Goal: Task Accomplishment & Management: Manage account settings

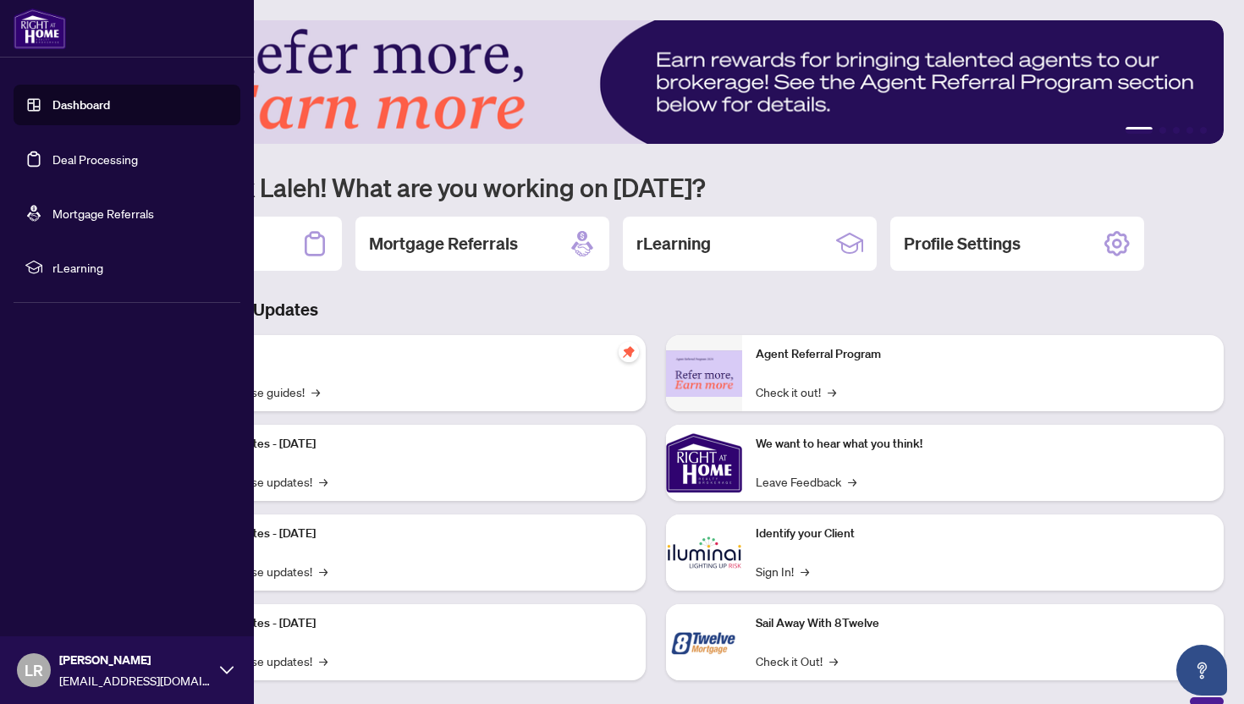
click at [52, 156] on link "Deal Processing" at bounding box center [94, 158] width 85 height 15
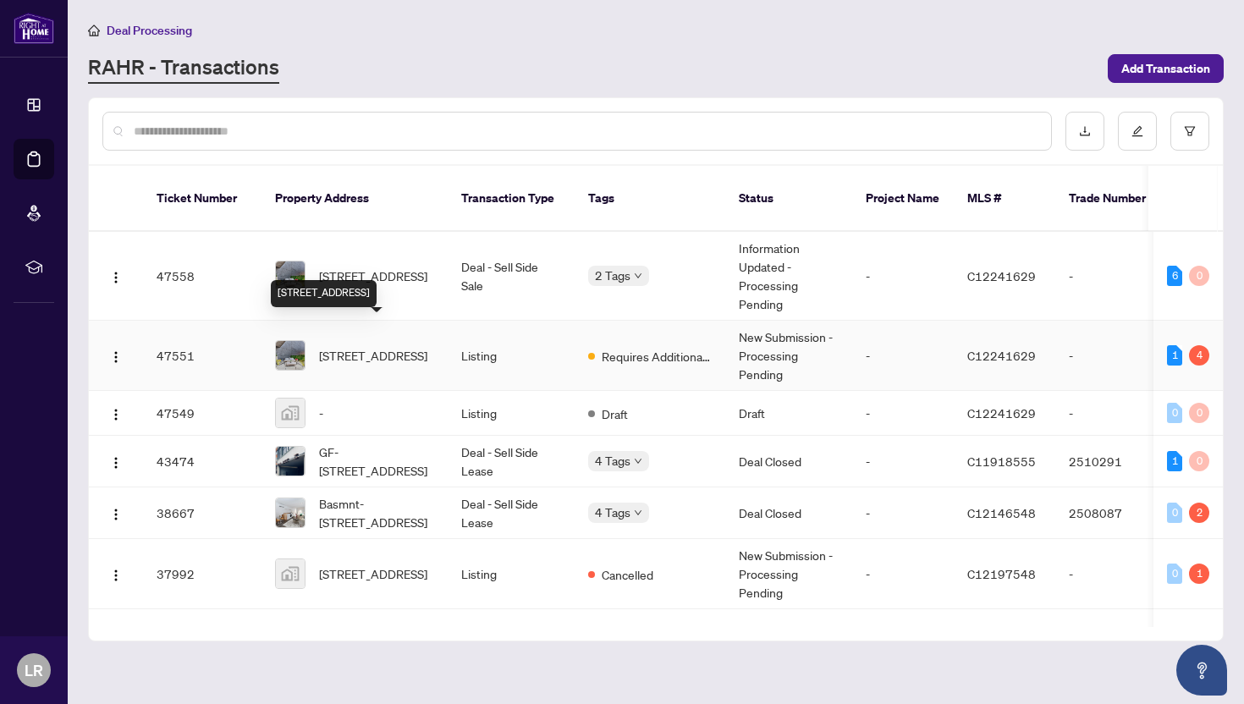
click at [382, 346] on span "[STREET_ADDRESS]" at bounding box center [373, 355] width 108 height 19
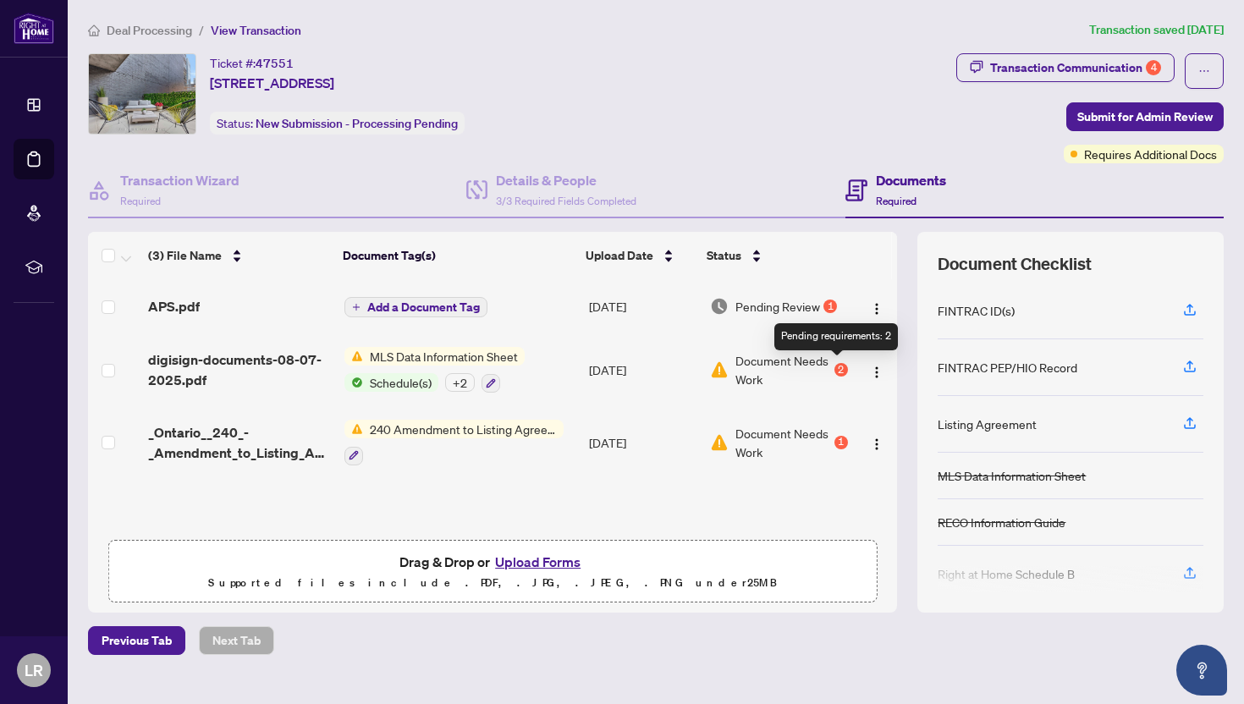
click at [834, 368] on div "2" at bounding box center [841, 370] width 14 height 14
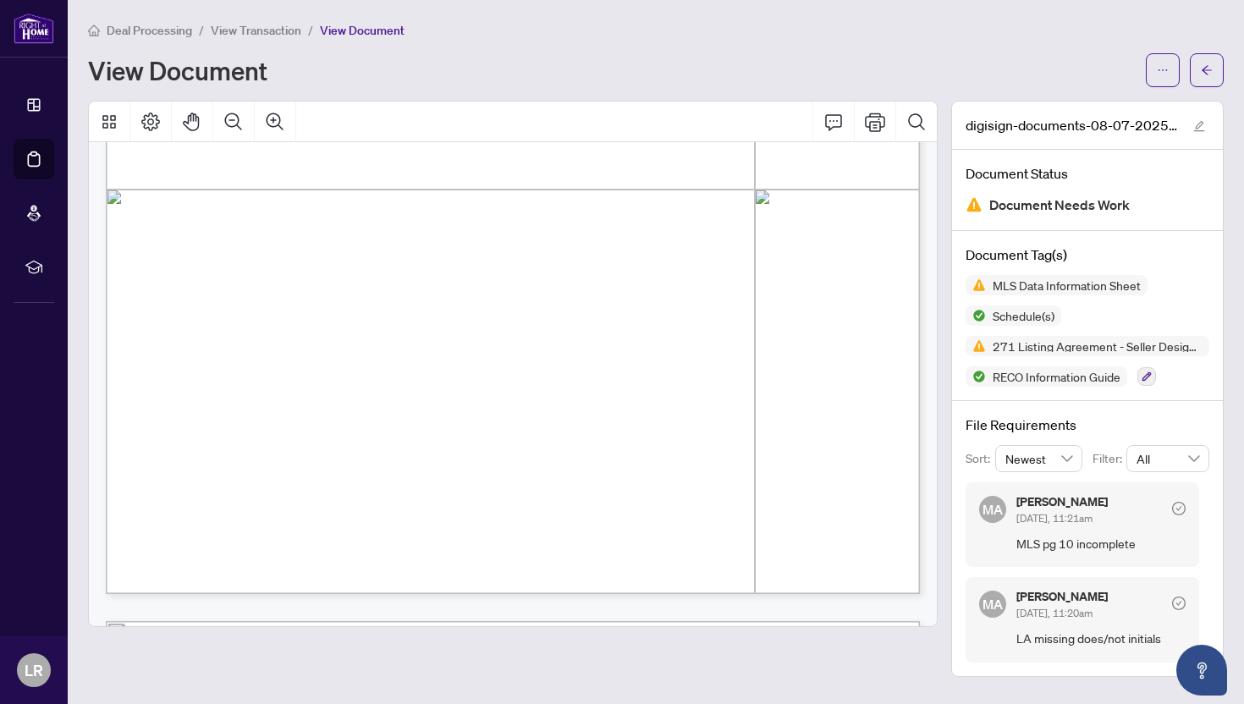
scroll to position [3889, 0]
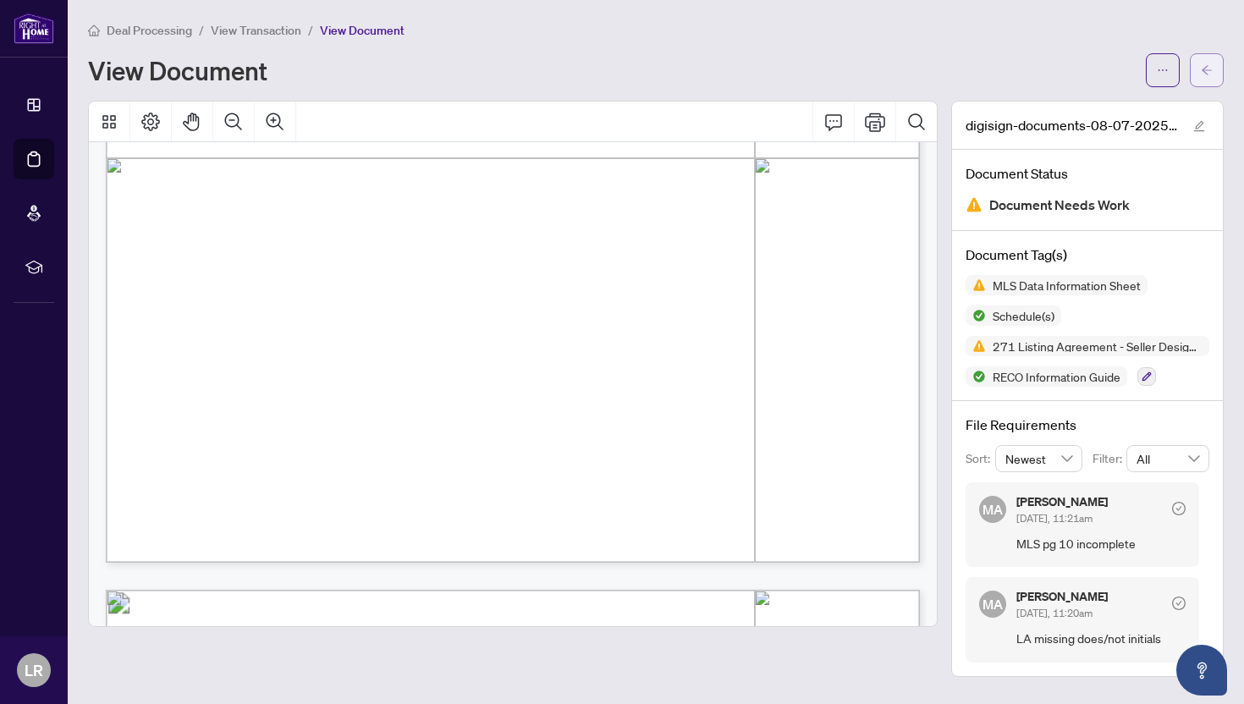
click at [1207, 77] on span "button" at bounding box center [1207, 70] width 12 height 27
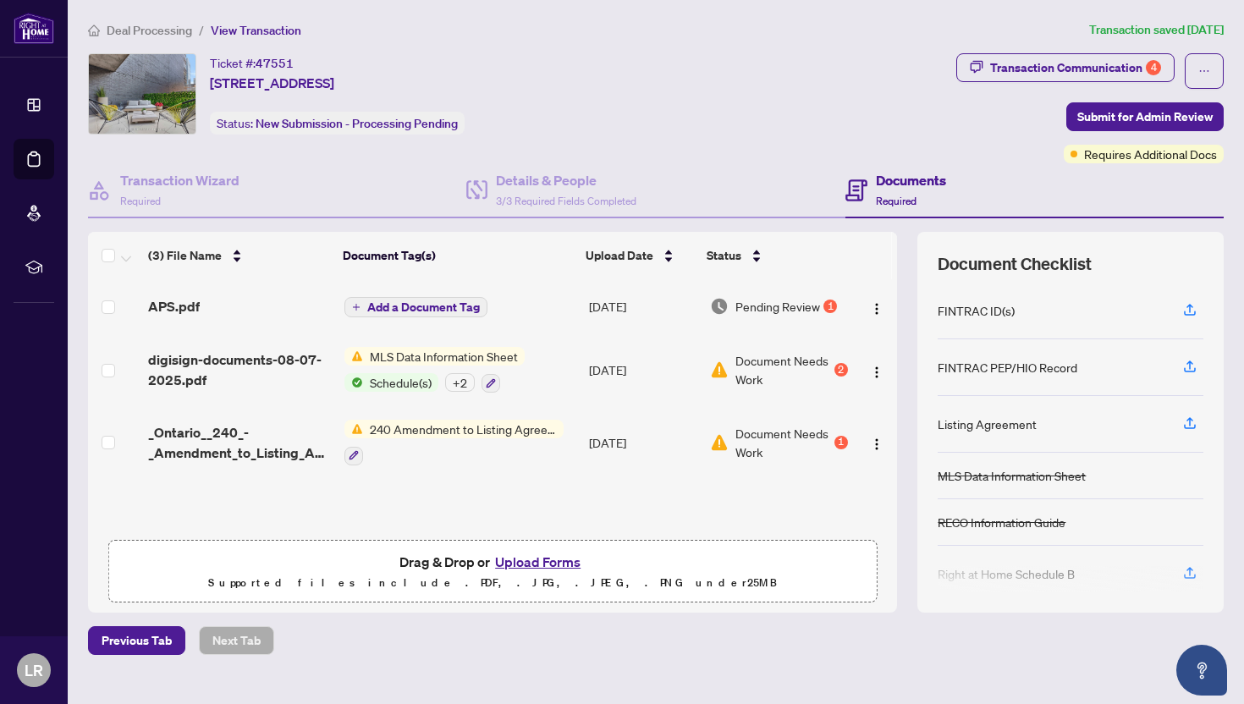
click at [396, 429] on span "240 Amendment to Listing Agreement - Authority to Offer for Sale Price Change/E…" at bounding box center [463, 429] width 201 height 19
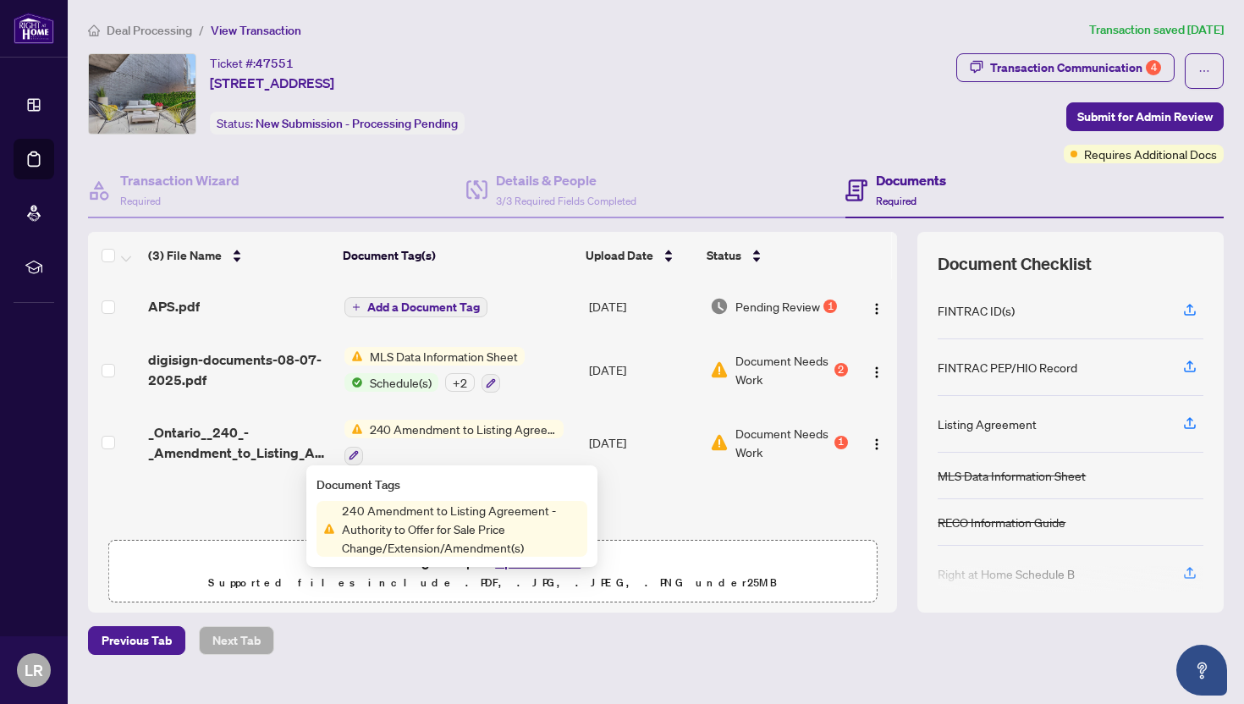
click at [824, 440] on span "Document Needs Work" at bounding box center [783, 442] width 96 height 37
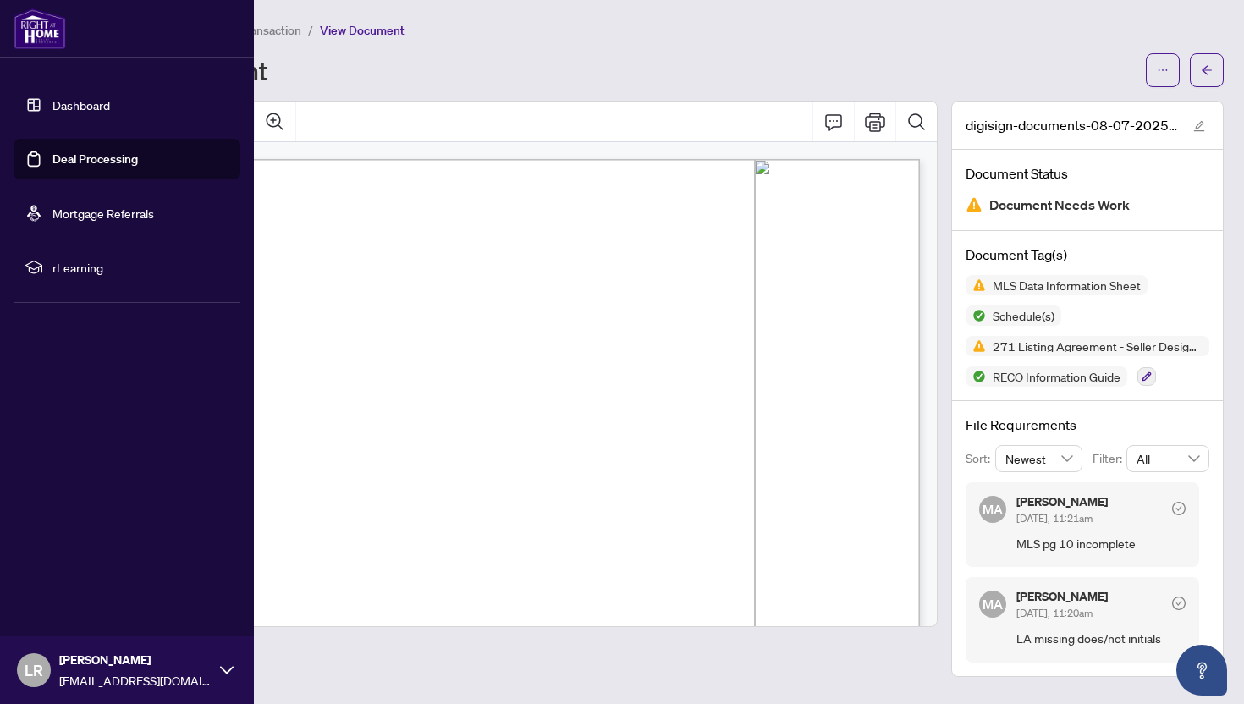
click at [63, 164] on link "Deal Processing" at bounding box center [94, 158] width 85 height 15
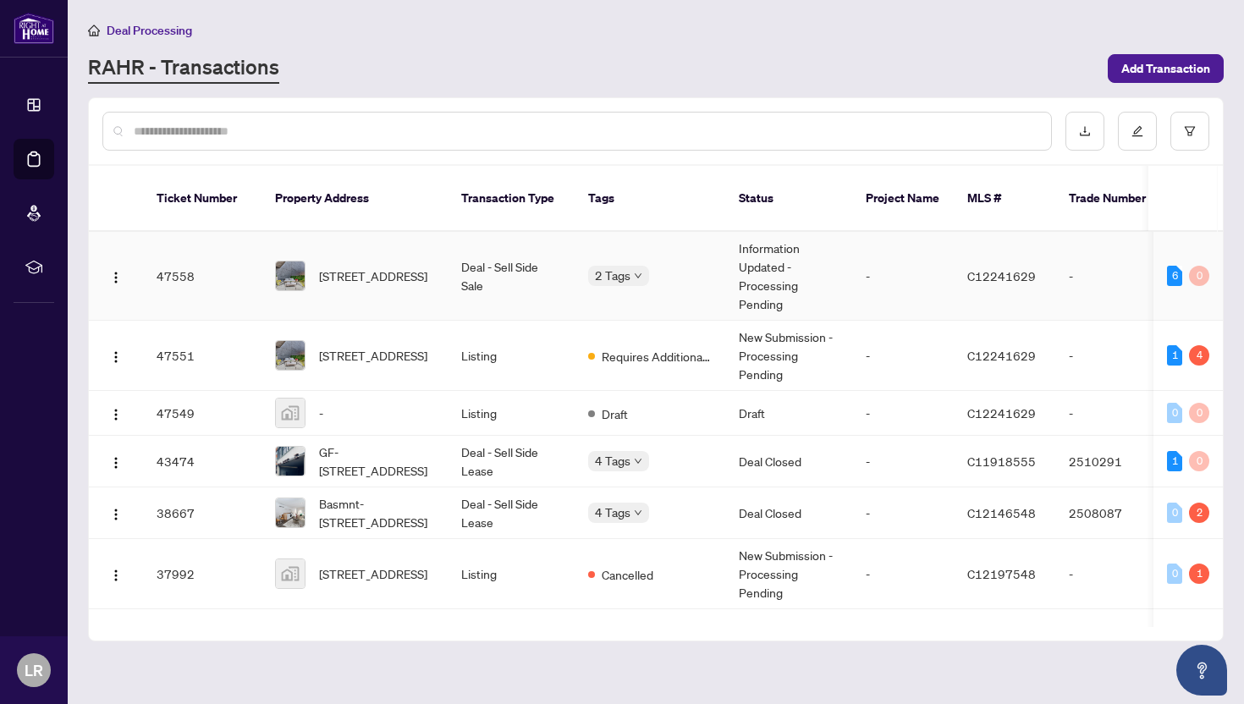
click at [330, 280] on td "[STREET_ADDRESS]" at bounding box center [354, 276] width 186 height 89
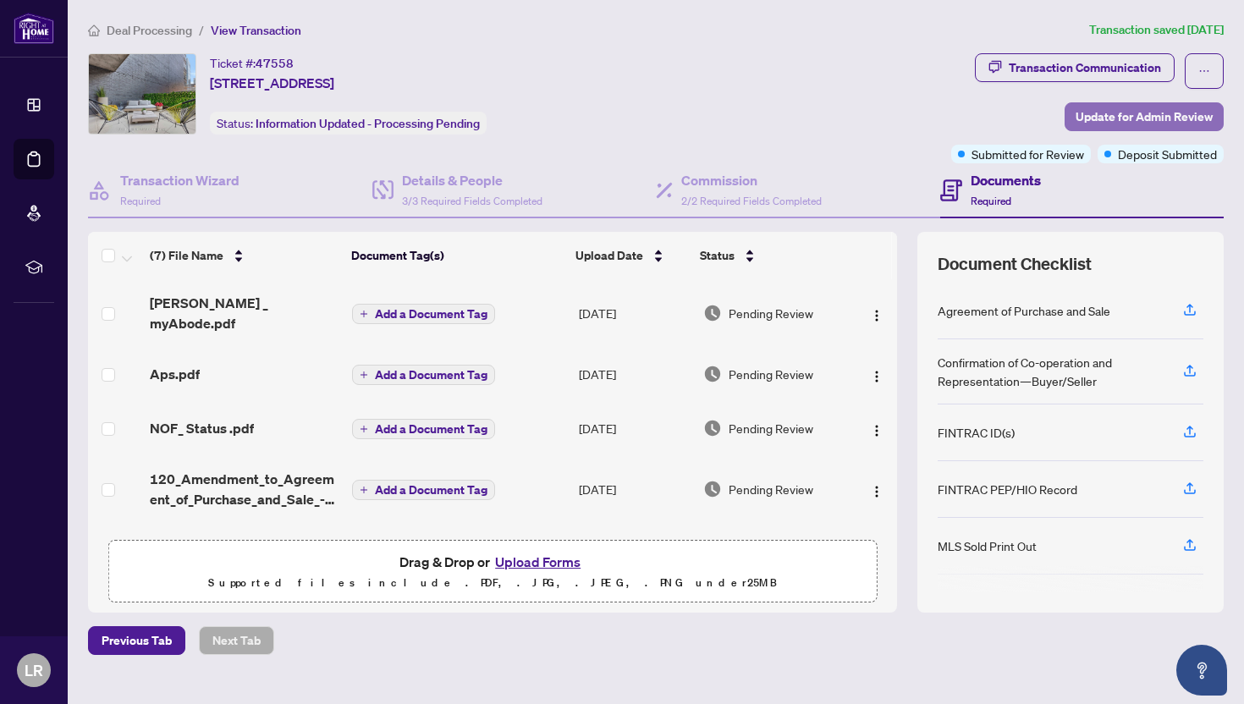
click at [1207, 113] on span "Update for Admin Review" at bounding box center [1143, 116] width 137 height 27
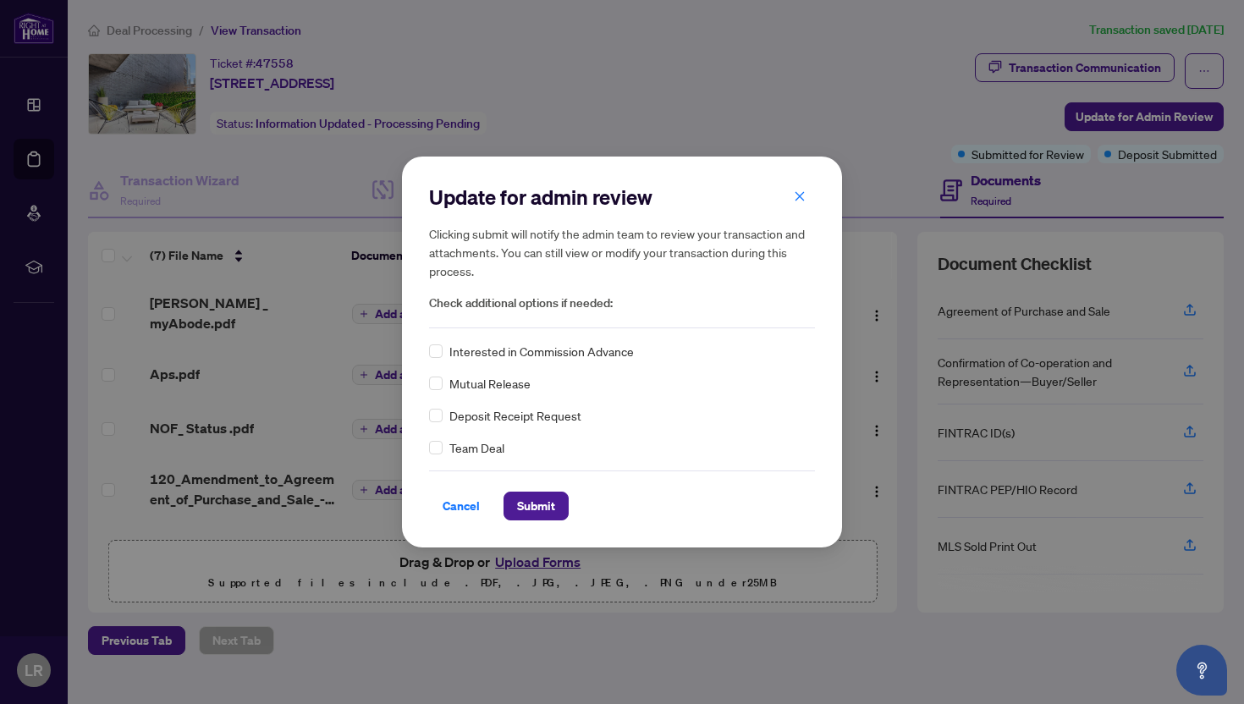
click at [580, 307] on span "Check additional options if needed:" at bounding box center [622, 303] width 386 height 19
click at [802, 202] on span "button" at bounding box center [800, 196] width 12 height 27
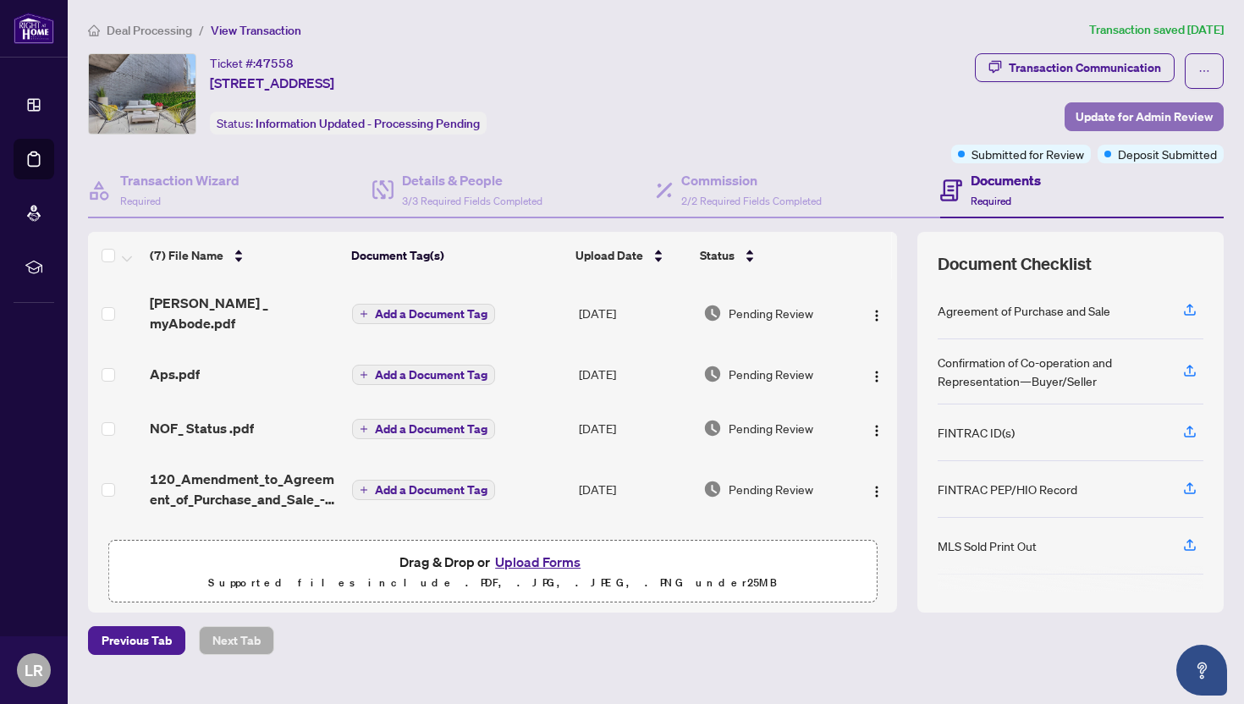
click at [1114, 118] on span "Update for Admin Review" at bounding box center [1143, 116] width 137 height 27
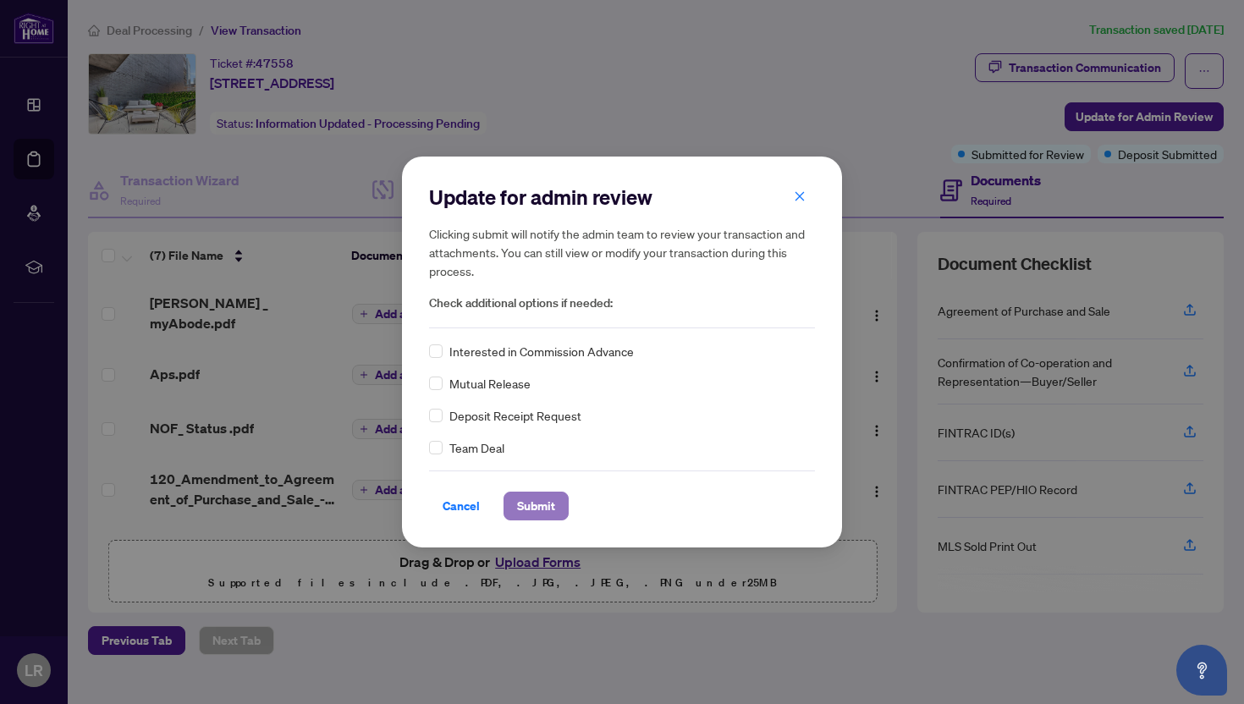
click at [529, 504] on span "Submit" at bounding box center [536, 505] width 38 height 27
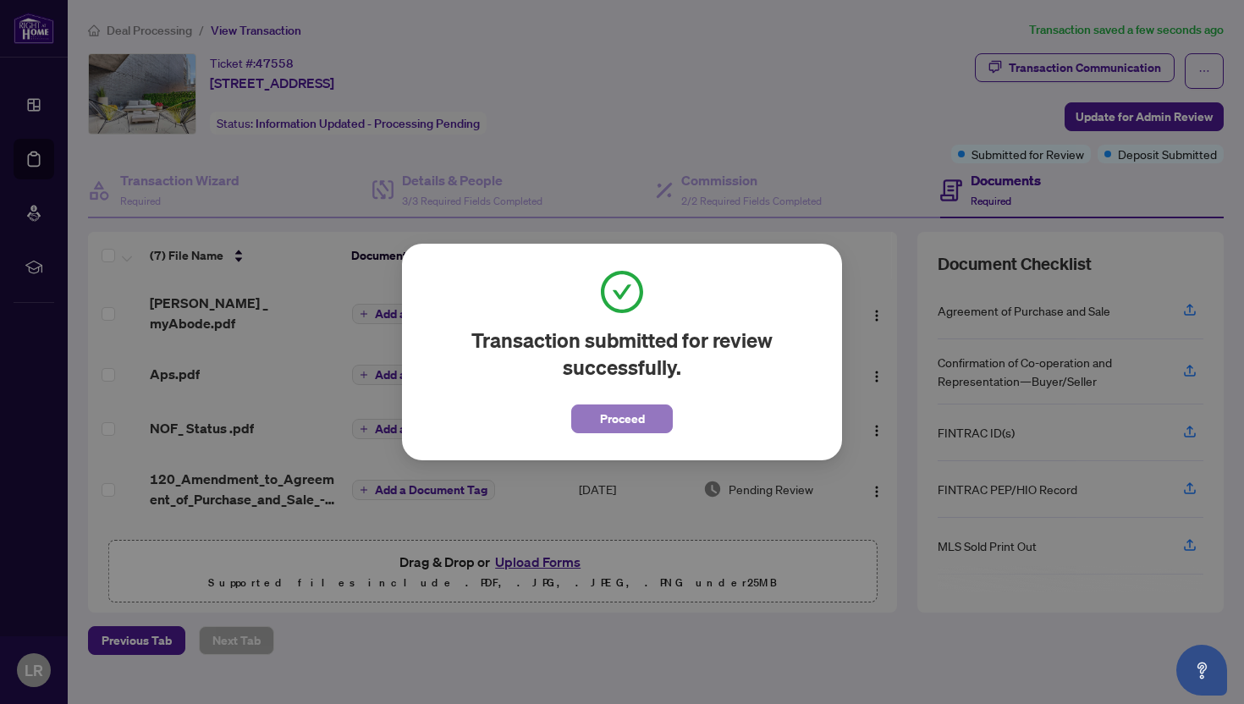
click at [635, 416] on span "Proceed" at bounding box center [622, 418] width 45 height 27
